Goal: Task Accomplishment & Management: Complete application form

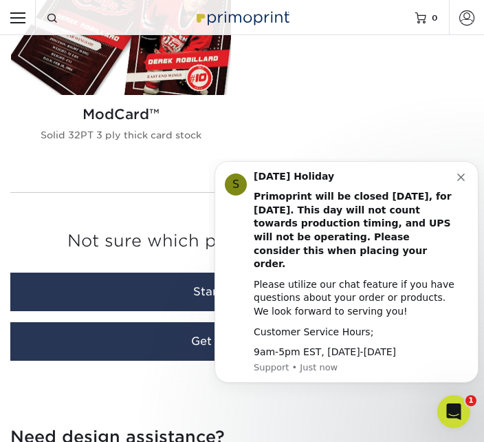
scroll to position [1986, 0]
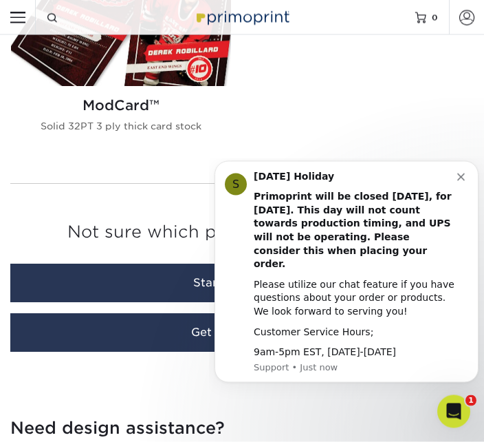
click at [466, 180] on button "Dismiss notification" at bounding box center [462, 174] width 11 height 11
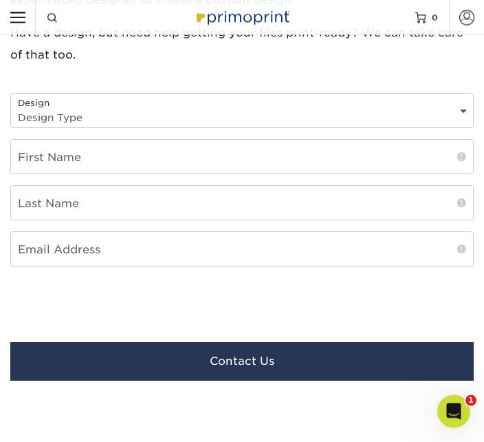
scroll to position [2474, 0]
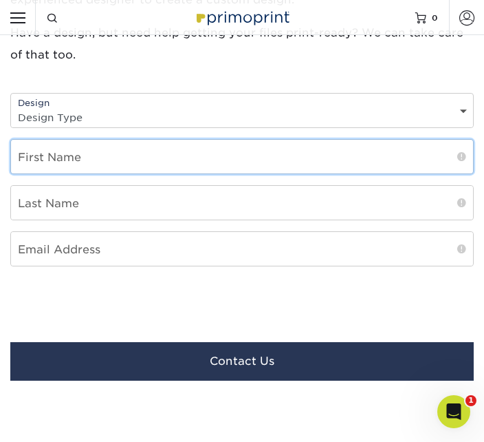
click at [246, 171] on input "text" at bounding box center [242, 157] width 462 height 34
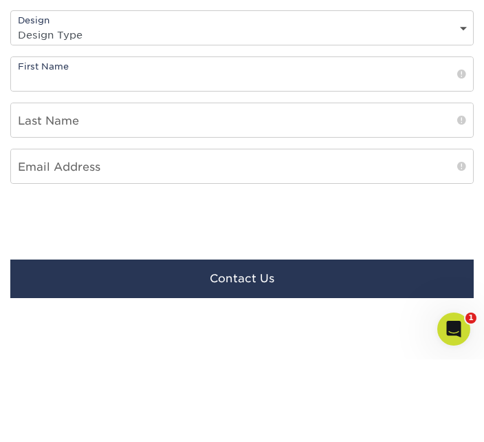
click at [273, 107] on select "Design Type Design Edits New Design" at bounding box center [242, 117] width 462 height 20
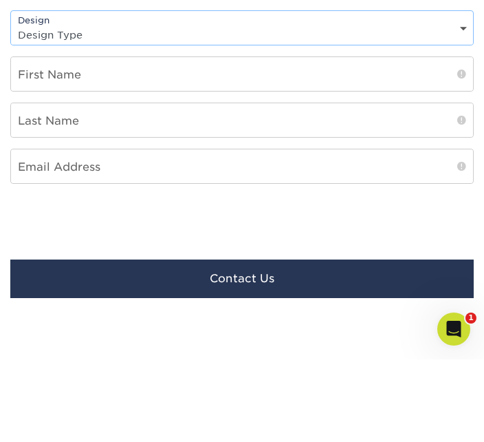
scroll to position [2557, 0]
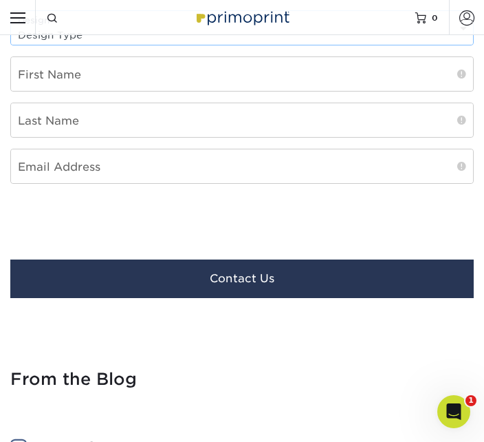
click at [305, 45] on select "Design Type Design Edits New Design" at bounding box center [242, 35] width 462 height 20
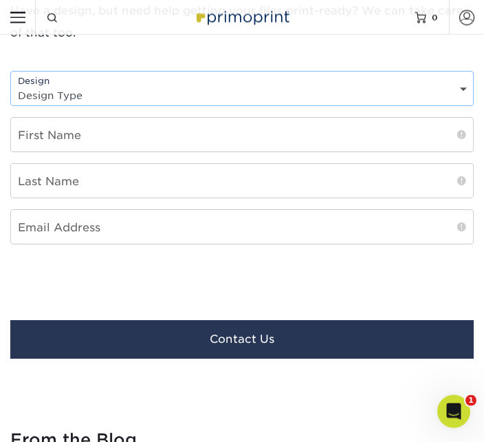
scroll to position [2488, 0]
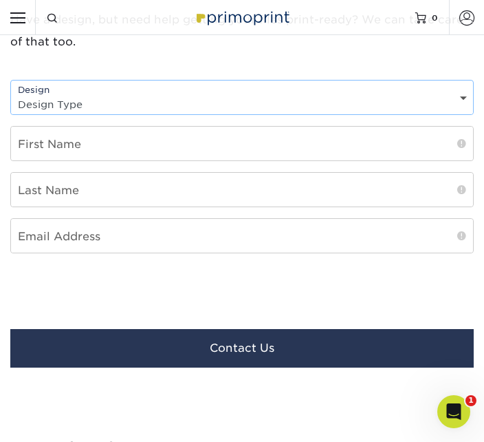
click at [196, 101] on select "Design Type Design Edits New Design" at bounding box center [242, 104] width 462 height 20
click at [211, 96] on div "Design Design Type Design Edits New Design" at bounding box center [242, 97] width 464 height 35
click at [224, 103] on select "Design Type Design Edits New Design" at bounding box center [242, 104] width 462 height 20
click at [134, 110] on select "Design Type Design Edits New Design" at bounding box center [242, 104] width 462 height 20
select select "New Design"
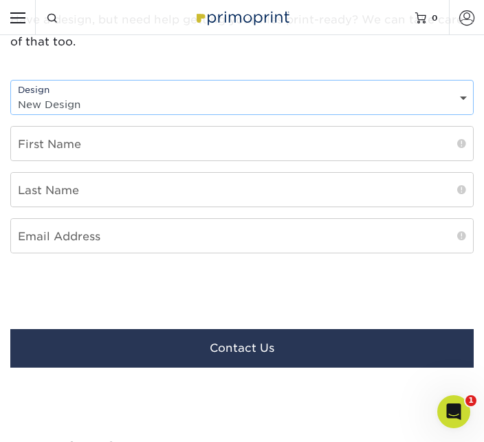
click at [455, 105] on select "Design Type Design Edits New Design" at bounding box center [242, 104] width 462 height 20
click at [320, 100] on select "Design Type Design Edits New Design" at bounding box center [242, 104] width 462 height 20
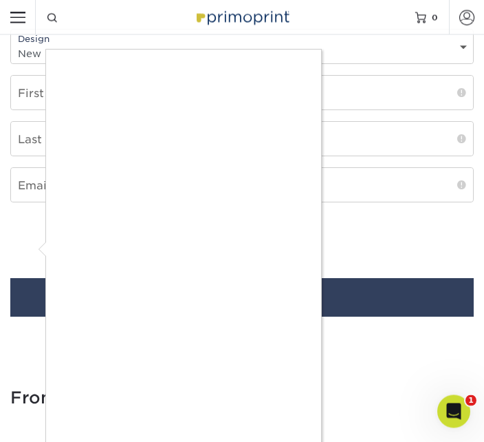
scroll to position [2538, 0]
click at [288, 441] on div at bounding box center [242, 221] width 484 height 442
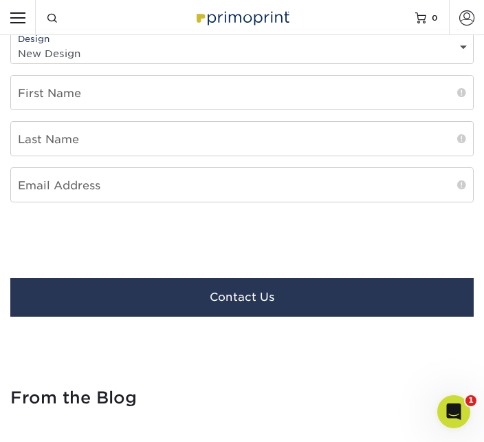
click at [452, 427] on div "Open Intercom Messenger" at bounding box center [453, 411] width 45 height 45
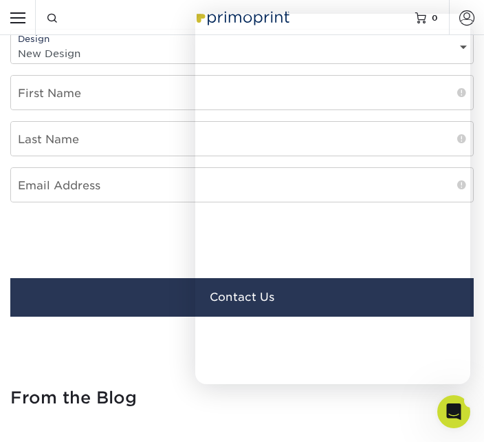
scroll to position [0, 0]
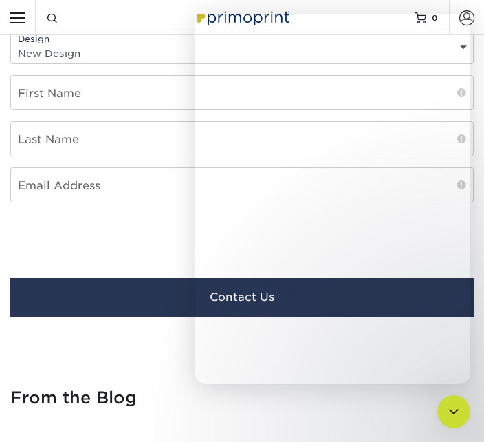
click at [471, 418] on div "From the Blog" at bounding box center [242, 406] width 484 height 36
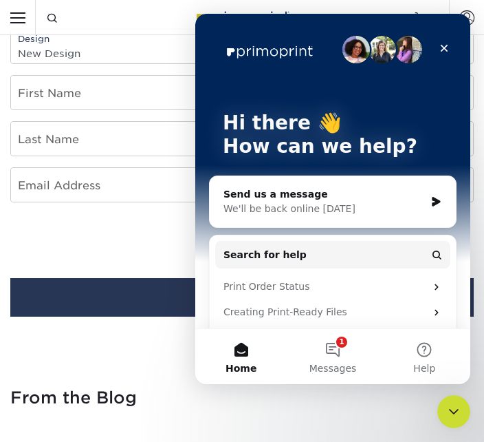
click at [349, 373] on span "Messages" at bounding box center [333, 368] width 47 height 10
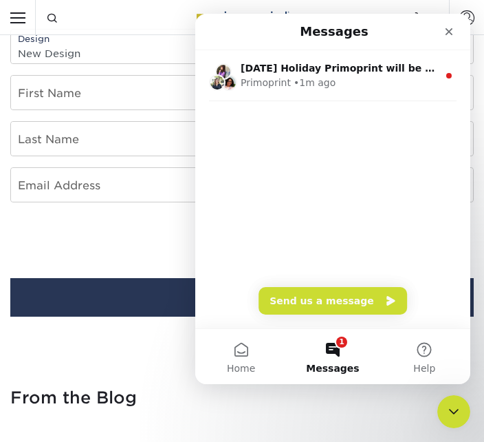
click at [347, 368] on span "Messages" at bounding box center [332, 368] width 53 height 10
click at [238, 363] on span "Home" at bounding box center [241, 368] width 28 height 10
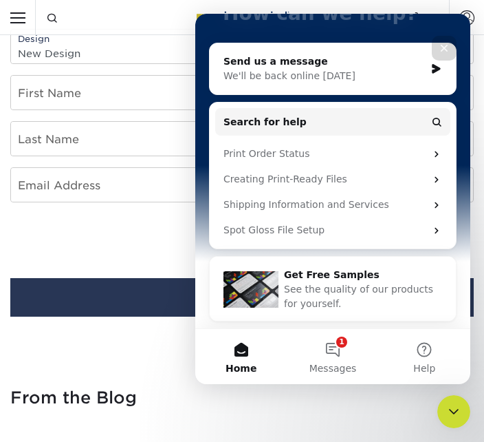
scroll to position [133, 0]
click at [445, 109] on button "Search for help" at bounding box center [332, 122] width 235 height 28
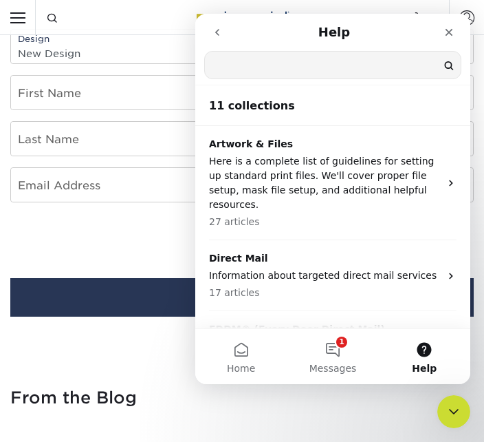
click at [434, 76] on input "Search for help" at bounding box center [333, 65] width 256 height 27
click at [473, 30] on link "Account" at bounding box center [466, 17] width 35 height 35
click at [468, 25] on nav "Help Search for help" at bounding box center [332, 49] width 275 height 70
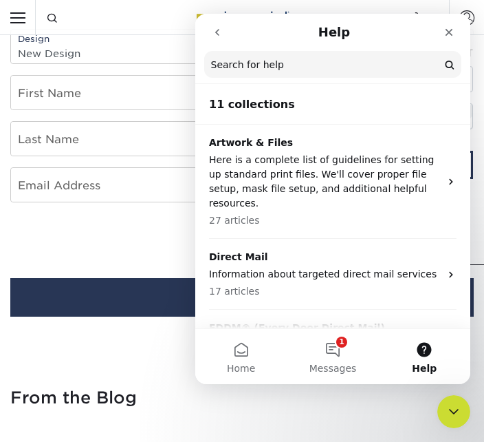
click at [464, 19] on nav "Help Search for help" at bounding box center [332, 49] width 275 height 70
click at [440, 47] on nav "Help Search for help" at bounding box center [332, 49] width 275 height 70
